Goal: Obtain resource: Obtain resource

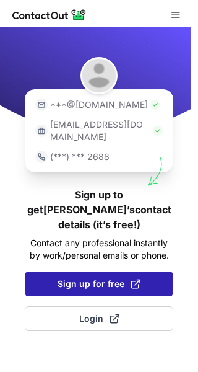
click at [104, 278] on span "Sign up for free" at bounding box center [99, 284] width 83 height 12
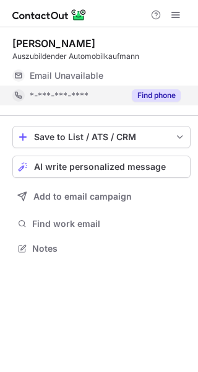
scroll to position [240, 198]
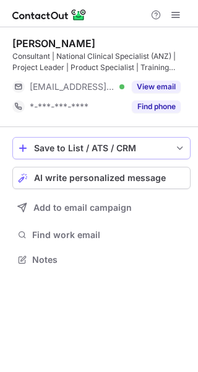
scroll to position [251, 198]
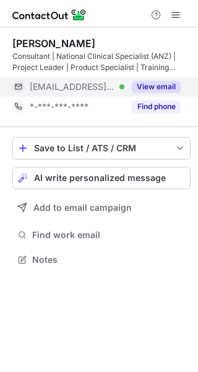
click at [52, 82] on span "[EMAIL_ADDRESS][DOMAIN_NAME]" at bounding box center [73, 86] width 86 height 11
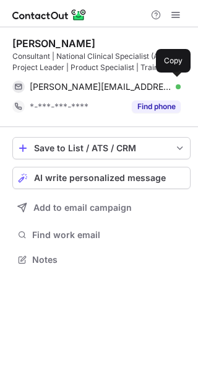
click at [58, 84] on span "nicole@deanit.com.au" at bounding box center [101, 86] width 142 height 11
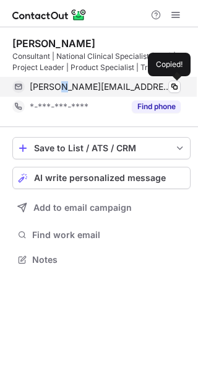
click at [58, 84] on span "nicole@deanit.com.au" at bounding box center [101, 86] width 142 height 11
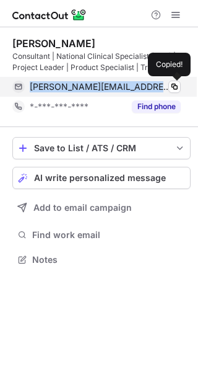
copy span "nicole@deanit.com.au"
click at [58, 84] on span "nicole@deanit.com.au" at bounding box center [101, 86] width 142 height 11
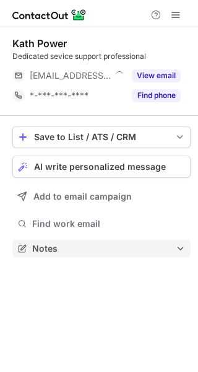
scroll to position [240, 198]
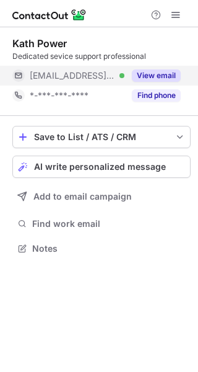
click at [64, 69] on div "***@jayco.com.au Verified" at bounding box center [68, 76] width 112 height 20
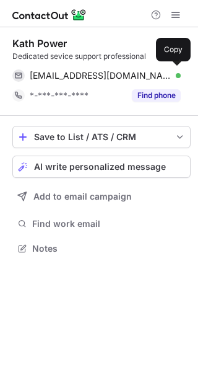
click at [69, 73] on span "kath.power@jayco.com.au" at bounding box center [101, 75] width 142 height 11
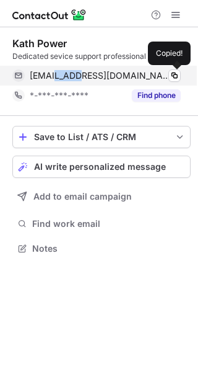
click at [69, 73] on span "kath.power@jayco.com.au" at bounding box center [101, 75] width 142 height 11
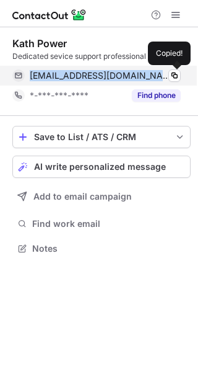
click at [69, 73] on span "kath.power@jayco.com.au" at bounding box center [101, 75] width 142 height 11
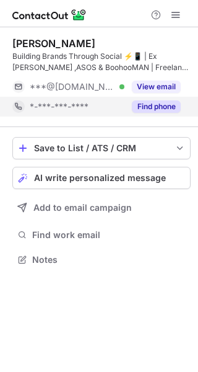
scroll to position [251, 198]
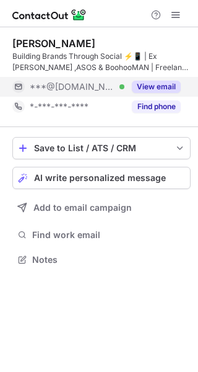
click at [58, 79] on div "***@[DOMAIN_NAME] Verified" at bounding box center [68, 87] width 112 height 20
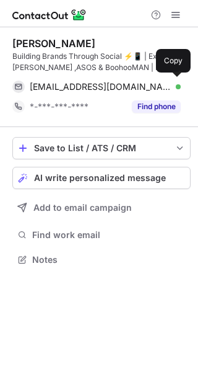
click at [66, 83] on span "[EMAIL_ADDRESS][DOMAIN_NAME]" at bounding box center [101, 86] width 142 height 11
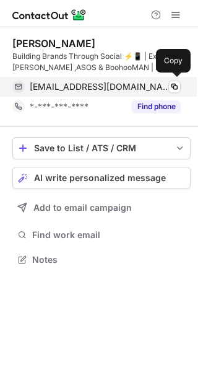
click at [66, 83] on span "josephandrewgriffiths@gmail.com" at bounding box center [101, 86] width 142 height 11
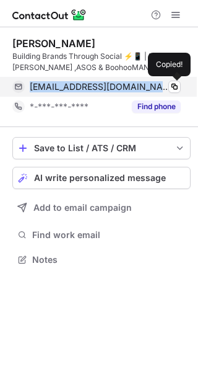
copy span "josephandrewgriffiths@gmail.com"
click at [66, 83] on span "josephandrewgriffiths@gmail.com" at bounding box center [101, 86] width 142 height 11
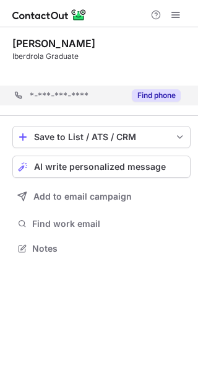
scroll to position [220, 198]
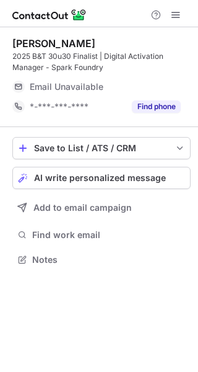
scroll to position [251, 198]
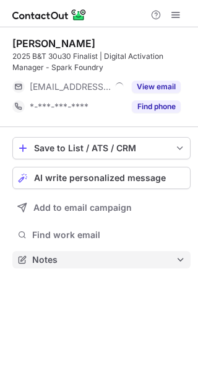
scroll to position [251, 198]
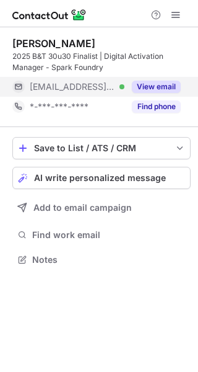
click at [146, 89] on button "View email" at bounding box center [156, 87] width 49 height 12
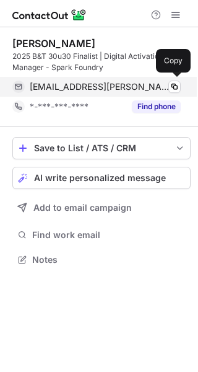
click at [62, 86] on span "jasmine.joseph@sparkfoundryww.com" at bounding box center [101, 86] width 142 height 11
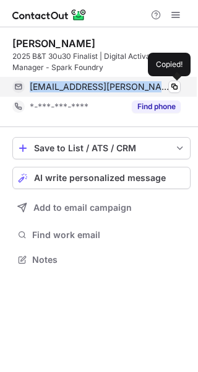
copy span "jasmine.joseph@sparkfoundryww.com"
click at [62, 86] on span "jasmine.joseph@sparkfoundryww.com" at bounding box center [101, 86] width 142 height 11
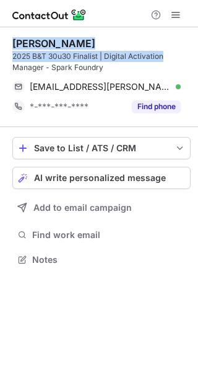
drag, startPoint x: 9, startPoint y: 38, endPoint x: 171, endPoint y: 54, distance: 162.6
click at [171, 54] on div "Jasmine Joseph 2025 B&T 30u30 Finalist | Digital Activation Manager - Spark Fou…" at bounding box center [99, 152] width 198 height 251
copy div "Jasmine Joseph 2025 B&T 30u30 Finalist | Digital Activation"
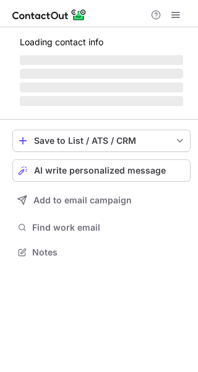
scroll to position [271, 198]
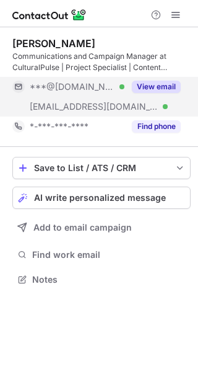
click at [68, 89] on span "***@[DOMAIN_NAME]" at bounding box center [73, 86] width 86 height 11
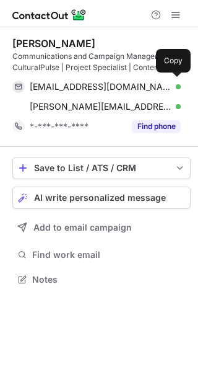
click at [68, 89] on span "[EMAIL_ADDRESS][DOMAIN_NAME]" at bounding box center [101, 86] width 142 height 11
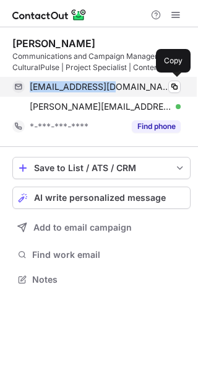
click at [68, 89] on span "[EMAIL_ADDRESS][DOMAIN_NAME]" at bounding box center [101, 86] width 142 height 11
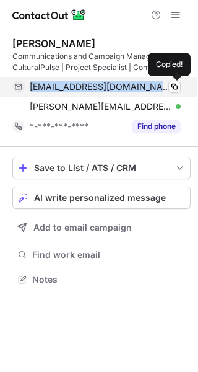
copy span "[EMAIL_ADDRESS][DOMAIN_NAME]"
click at [68, 89] on span "[EMAIL_ADDRESS][DOMAIN_NAME]" at bounding box center [101, 86] width 142 height 11
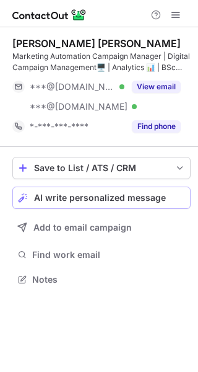
scroll to position [271, 198]
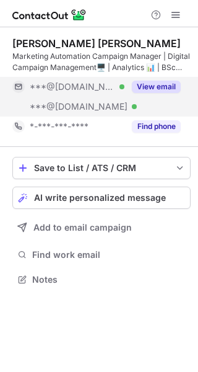
click at [73, 92] on div "***@gmail.com Verified" at bounding box center [68, 87] width 112 height 20
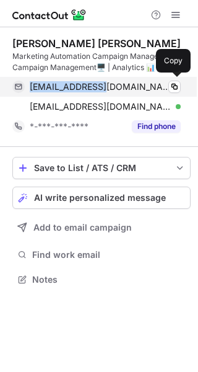
click at [73, 92] on div "tasnuvasumaiya6@gmail.com Verified Copy" at bounding box center [96, 87] width 169 height 20
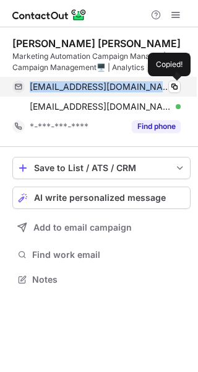
click at [73, 92] on div "tasnuvasumaiya6@gmail.com Verified Copied!" at bounding box center [96, 87] width 169 height 20
copy span "tasnuvasumaiya6@gmail.com"
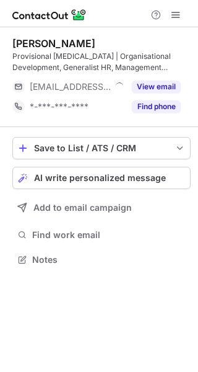
scroll to position [251, 198]
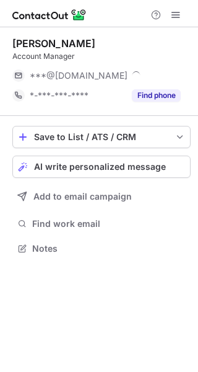
scroll to position [240, 198]
click at [76, 78] on span "***@[DOMAIN_NAME]" at bounding box center [79, 75] width 98 height 11
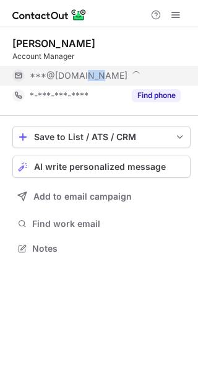
drag, startPoint x: 0, startPoint y: 0, endPoint x: 76, endPoint y: 78, distance: 108.8
click at [76, 78] on span "***@[DOMAIN_NAME]" at bounding box center [79, 75] width 98 height 11
copy span "***@[DOMAIN_NAME]"
click at [76, 78] on span "***@[DOMAIN_NAME]" at bounding box center [79, 75] width 98 height 11
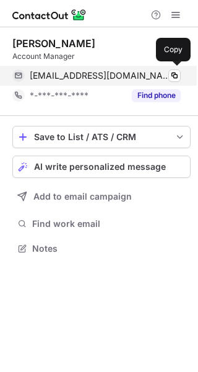
click at [96, 69] on div "[EMAIL_ADDRESS][DOMAIN_NAME] Verified Copy" at bounding box center [96, 76] width 169 height 20
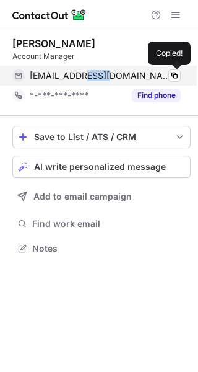
click at [96, 69] on div "lsansone11@gmail.com Verified Copied!" at bounding box center [96, 76] width 169 height 20
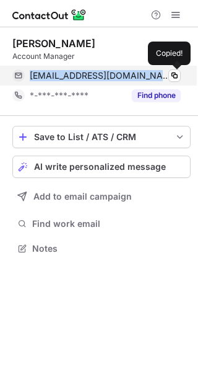
copy span "lsansone11@gmail.com"
click at [96, 69] on div "lsansone11@gmail.com Verified Copied!" at bounding box center [96, 76] width 169 height 20
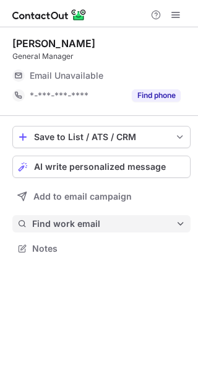
scroll to position [240, 198]
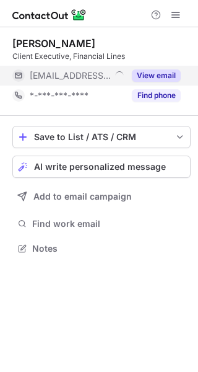
scroll to position [240, 198]
click at [71, 82] on div "***@bmsgroup.com Verified" at bounding box center [68, 76] width 112 height 20
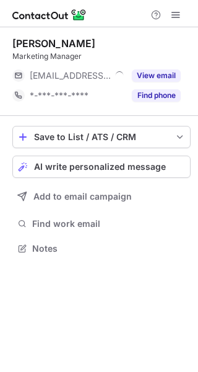
scroll to position [240, 198]
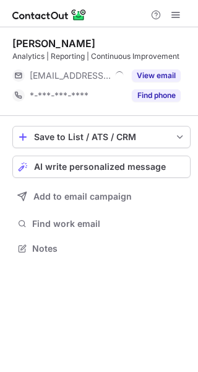
scroll to position [240, 198]
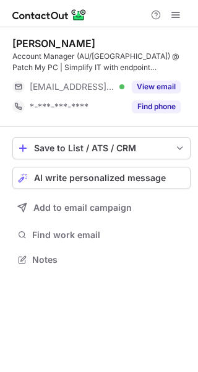
scroll to position [251, 198]
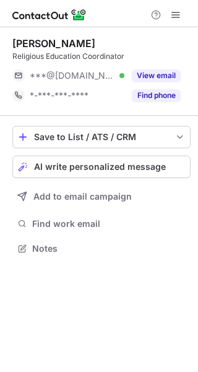
scroll to position [240, 198]
click at [70, 83] on div "***@[DOMAIN_NAME] Verified" at bounding box center [68, 76] width 112 height 20
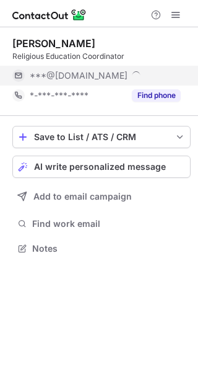
click at [85, 78] on span "***@[DOMAIN_NAME]" at bounding box center [79, 75] width 98 height 11
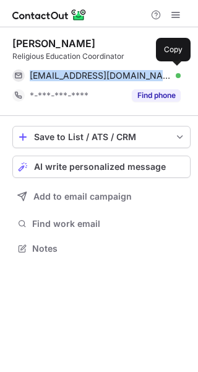
click at [85, 78] on span "[EMAIL_ADDRESS][DOMAIN_NAME]" at bounding box center [101, 75] width 142 height 11
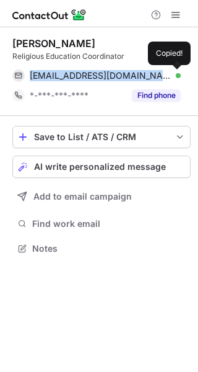
copy span "[EMAIL_ADDRESS][DOMAIN_NAME]"
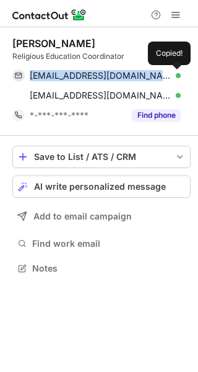
scroll to position [260, 198]
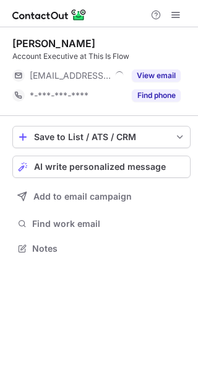
scroll to position [240, 198]
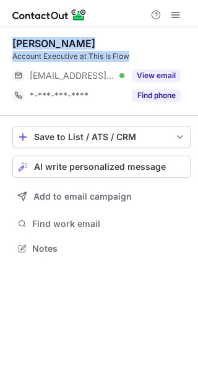
drag, startPoint x: 2, startPoint y: 40, endPoint x: 145, endPoint y: 53, distance: 143.3
click at [145, 53] on div "Zoe Batis Account Executive at This Is Flow ***@thisisflow.com.au Verified View…" at bounding box center [99, 147] width 198 height 240
copy div "Zoe Batis Account Executive at This Is Flow"
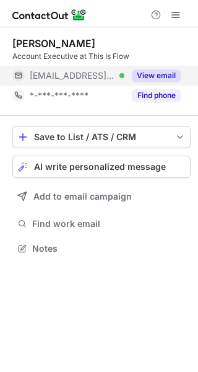
click at [65, 81] on div "***@thisisflow.com.au Verified" at bounding box center [68, 76] width 112 height 20
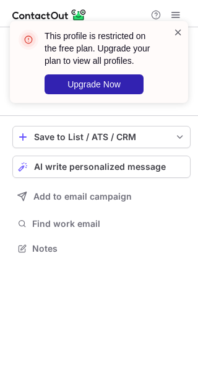
click at [177, 33] on span at bounding box center [179, 32] width 10 height 12
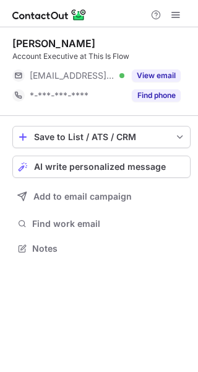
click at [164, 18] on div "Help & Support" at bounding box center [166, 14] width 40 height 15
click at [169, 19] on button at bounding box center [176, 14] width 15 height 15
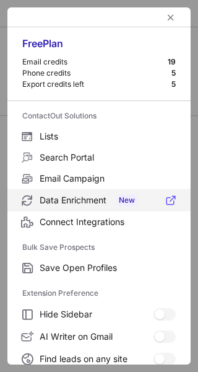
scroll to position [144, 0]
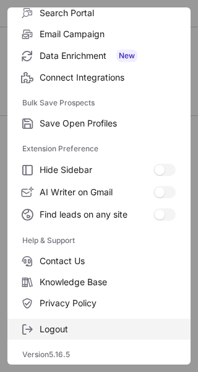
click at [72, 329] on span "Logout" at bounding box center [108, 329] width 136 height 11
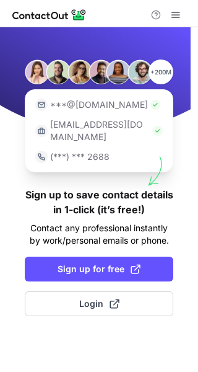
click at [65, 263] on span "Sign up for free" at bounding box center [99, 269] width 83 height 12
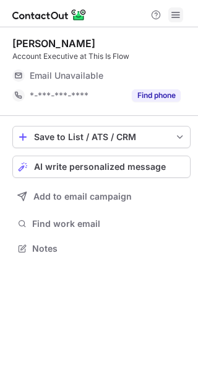
scroll to position [244, 198]
click at [175, 10] on span at bounding box center [176, 15] width 10 height 10
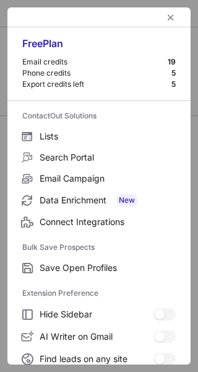
scroll to position [144, 0]
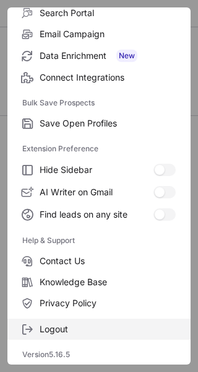
click at [63, 329] on span "Logout" at bounding box center [108, 329] width 136 height 11
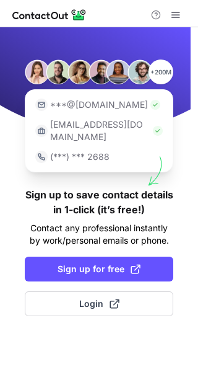
click at [72, 264] on button "Sign up for free" at bounding box center [99, 269] width 149 height 25
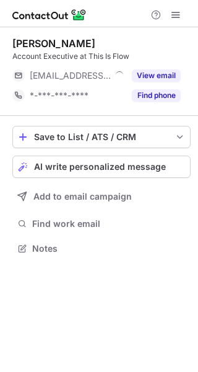
click at [99, 79] on span "[EMAIL_ADDRESS][DOMAIN_NAME]" at bounding box center [70, 75] width 81 height 11
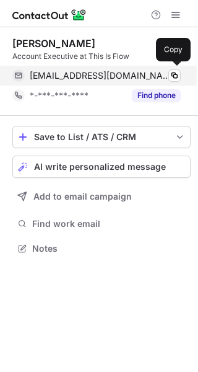
click at [55, 70] on span "zoe@thisisflow.com.au" at bounding box center [101, 75] width 142 height 11
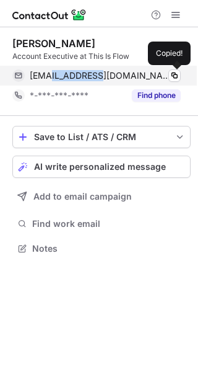
click at [55, 70] on span "zoe@thisisflow.com.au" at bounding box center [101, 75] width 142 height 11
copy span "zoe@thisisflow.com.au"
click at [55, 70] on span "zoe@thisisflow.com.au" at bounding box center [101, 75] width 142 height 11
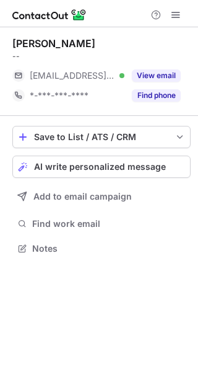
scroll to position [240, 198]
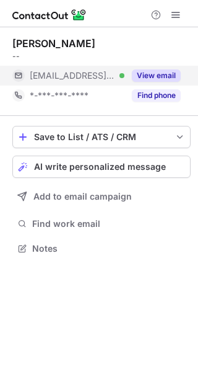
click at [69, 70] on span "[EMAIL_ADDRESS][DOMAIN_NAME]" at bounding box center [73, 75] width 86 height 11
click at [79, 76] on span "[EMAIL_ADDRESS][DOMAIN_NAME]" at bounding box center [99, 75] width 138 height 11
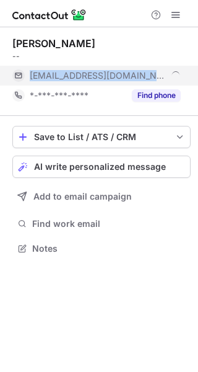
click at [79, 76] on span "[EMAIL_ADDRESS][DOMAIN_NAME]" at bounding box center [99, 75] width 138 height 11
copy span "[EMAIL_ADDRESS][DOMAIN_NAME]"
click at [112, 75] on span "[EMAIL_ADDRESS][DOMAIN_NAME]" at bounding box center [99, 75] width 138 height 11
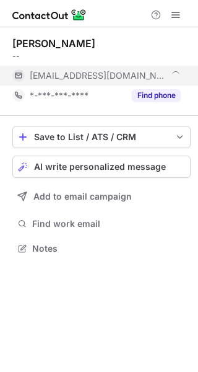
click at [112, 75] on span "[EMAIL_ADDRESS][DOMAIN_NAME]" at bounding box center [99, 75] width 138 height 11
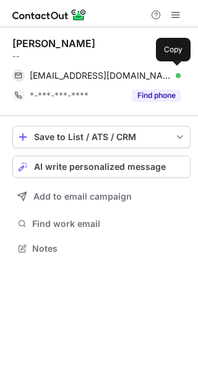
click at [112, 75] on span "[EMAIL_ADDRESS][DOMAIN_NAME]" at bounding box center [101, 75] width 142 height 11
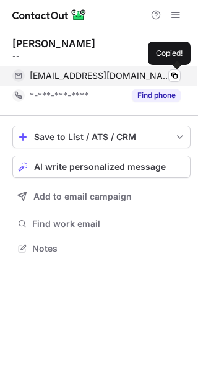
click at [112, 75] on span "[EMAIL_ADDRESS][DOMAIN_NAME]" at bounding box center [101, 75] width 142 height 11
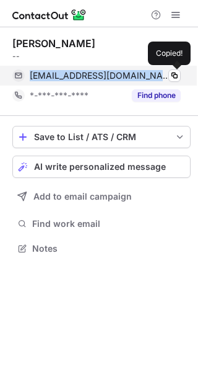
click at [112, 75] on span "[EMAIL_ADDRESS][DOMAIN_NAME]" at bounding box center [101, 75] width 142 height 11
copy span "[EMAIL_ADDRESS][DOMAIN_NAME]"
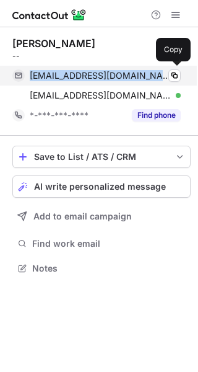
click at [76, 78] on span "[EMAIL_ADDRESS][DOMAIN_NAME]" at bounding box center [101, 75] width 142 height 11
click at [76, 78] on span "fatima.kanj@unitedforcare.com.au" at bounding box center [101, 75] width 142 height 11
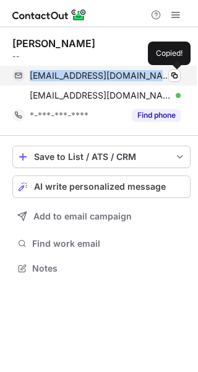
click at [76, 78] on span "fatima.kanj@unitedforcare.com.au" at bounding box center [101, 75] width 142 height 11
copy span "fatima.kanj@unitedforcare.com.au"
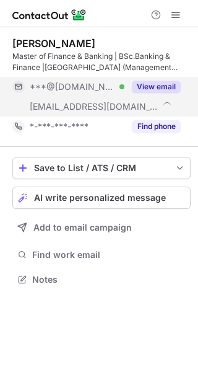
scroll to position [271, 198]
click at [58, 81] on span "***@[DOMAIN_NAME]" at bounding box center [73, 86] width 86 height 11
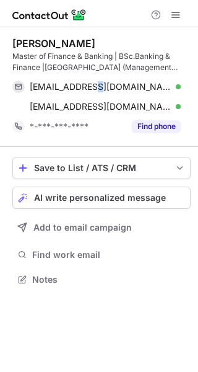
click at [89, 91] on span "[EMAIL_ADDRESS][DOMAIN_NAME]" at bounding box center [101, 86] width 142 height 11
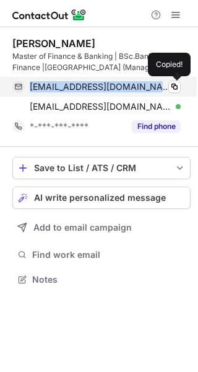
click at [89, 91] on span "[EMAIL_ADDRESS][DOMAIN_NAME]" at bounding box center [101, 86] width 142 height 11
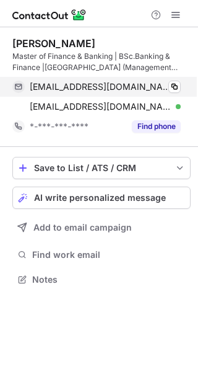
click at [92, 90] on span "[EMAIL_ADDRESS][DOMAIN_NAME]" at bounding box center [101, 86] width 142 height 11
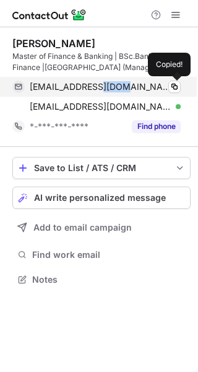
click at [92, 90] on span "[EMAIL_ADDRESS][DOMAIN_NAME]" at bounding box center [101, 86] width 142 height 11
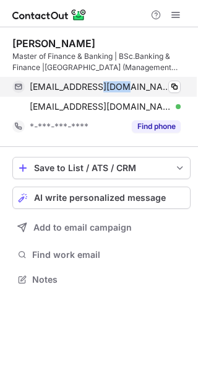
click at [94, 94] on div "[EMAIL_ADDRESS][DOMAIN_NAME] Verified Copy" at bounding box center [96, 87] width 169 height 20
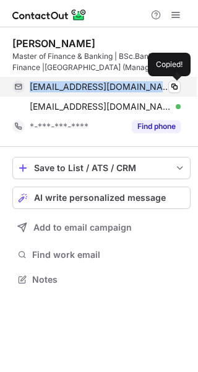
click at [94, 94] on div "[EMAIL_ADDRESS][DOMAIN_NAME] Verified Copied!" at bounding box center [96, 87] width 169 height 20
copy span "[EMAIL_ADDRESS][DOMAIN_NAME]"
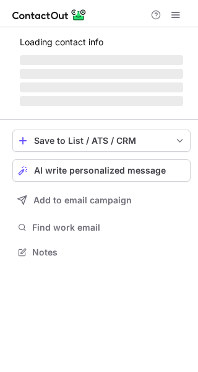
scroll to position [251, 198]
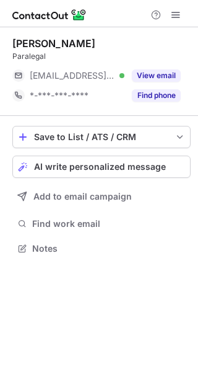
scroll to position [240, 198]
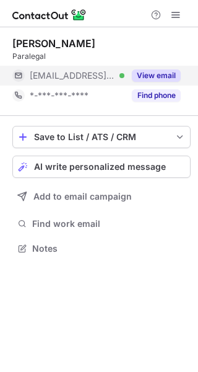
click at [57, 73] on span "[EMAIL_ADDRESS][DOMAIN_NAME]" at bounding box center [73, 75] width 86 height 11
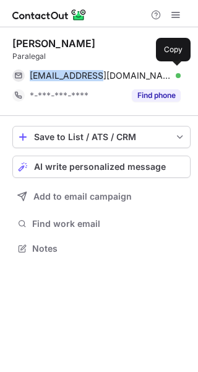
click at [57, 73] on span "[EMAIL_ADDRESS][DOMAIN_NAME]" at bounding box center [101, 75] width 142 height 11
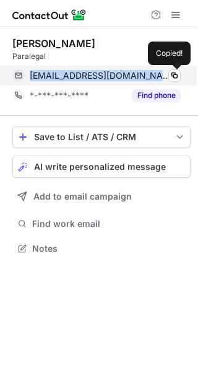
click at [57, 73] on span "[EMAIL_ADDRESS][DOMAIN_NAME]" at bounding box center [101, 75] width 142 height 11
copy span "[EMAIL_ADDRESS][DOMAIN_NAME]"
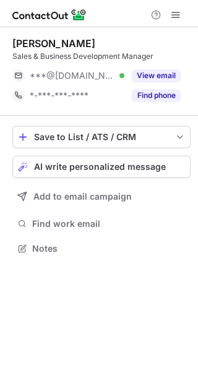
scroll to position [240, 198]
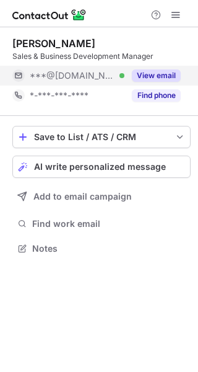
click at [48, 81] on span "***@[DOMAIN_NAME]" at bounding box center [73, 75] width 86 height 11
click at [61, 78] on span "***@[DOMAIN_NAME]" at bounding box center [79, 75] width 98 height 11
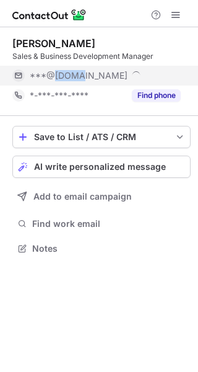
click at [61, 78] on span "***@gmail.com" at bounding box center [79, 75] width 98 height 11
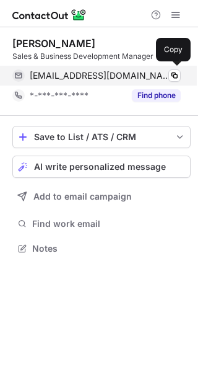
click at [86, 67] on div "kathyluzlarson@gmail.com Verified Copy" at bounding box center [96, 76] width 169 height 20
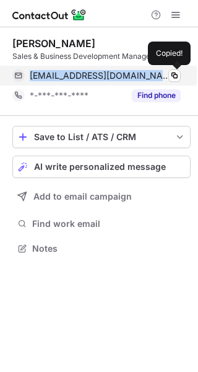
click at [86, 67] on div "kathyluzlarson@gmail.com Verified Copied!" at bounding box center [96, 76] width 169 height 20
copy span "kathyluzlarso"
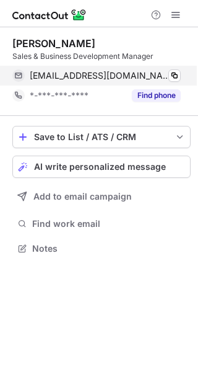
click at [97, 67] on div "kathyluzlarson@gmail.com Verified Copy" at bounding box center [96, 76] width 169 height 20
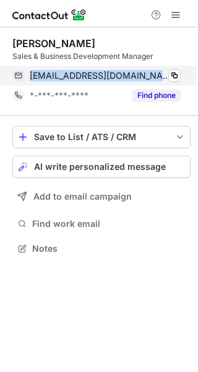
click at [97, 67] on div "kathyluzlarson@gmail.com Verified Copy" at bounding box center [96, 76] width 169 height 20
copy span "kathyluzlarson@gmail.com"
